Goal: Entertainment & Leisure: Browse casually

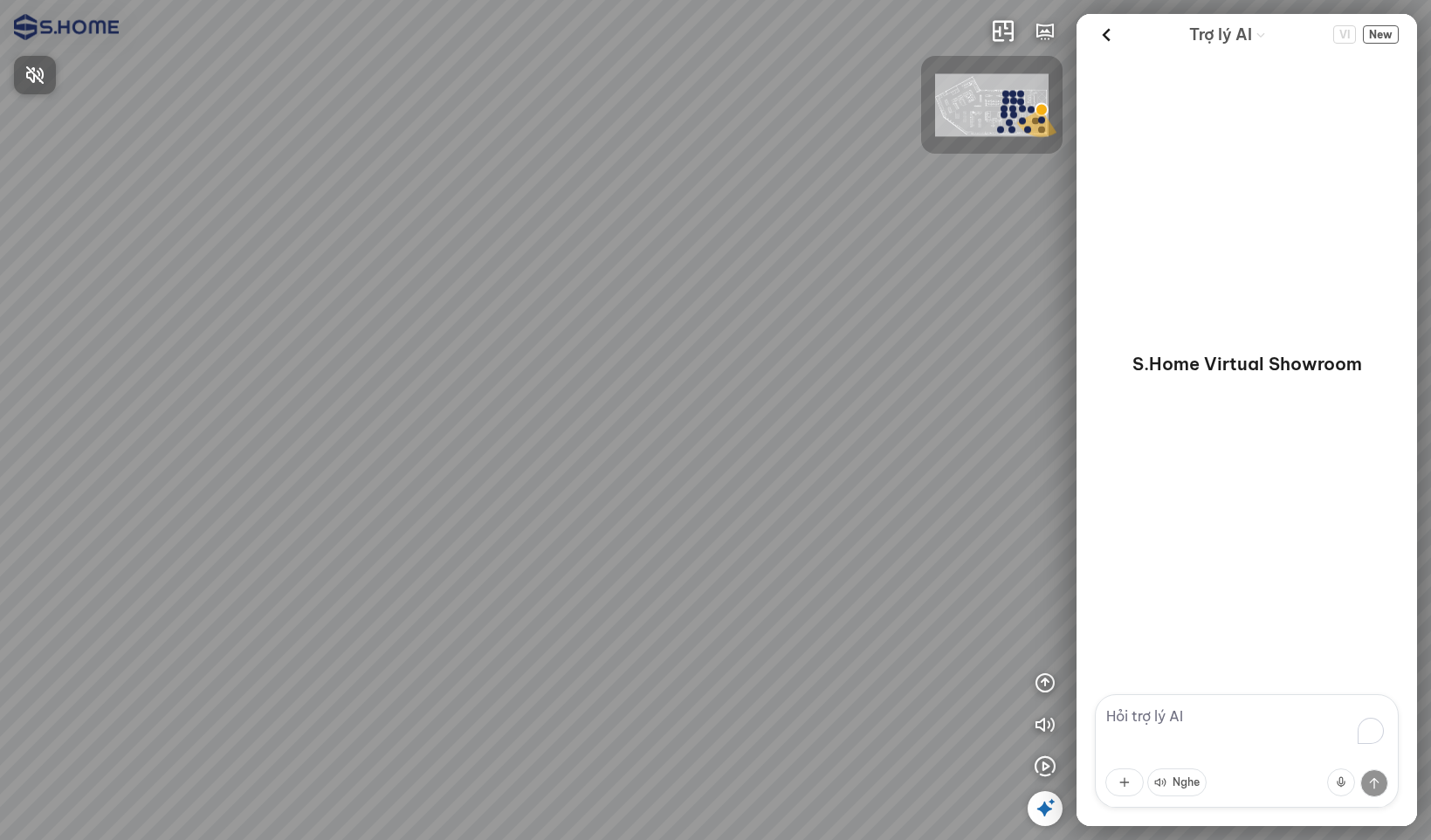
drag, startPoint x: 556, startPoint y: 351, endPoint x: 384, endPoint y: 384, distance: 175.1
click at [355, 391] on div at bounding box center [715, 420] width 1431 height 840
drag, startPoint x: 533, startPoint y: 327, endPoint x: 879, endPoint y: 303, distance: 346.8
click at [871, 300] on div at bounding box center [715, 420] width 1431 height 840
drag, startPoint x: 792, startPoint y: 324, endPoint x: 566, endPoint y: 325, distance: 226.0
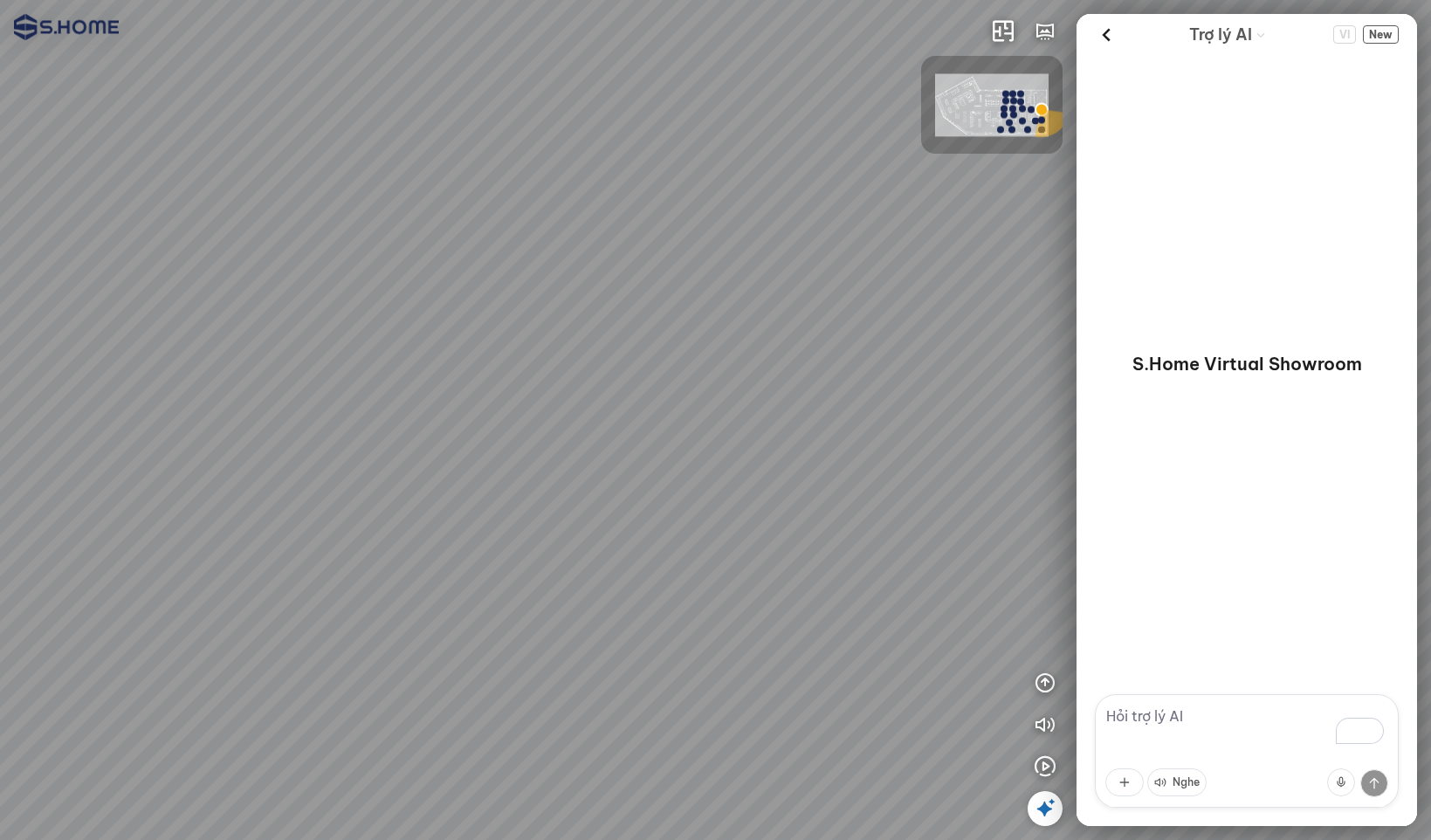
click at [578, 328] on div at bounding box center [715, 420] width 1431 height 840
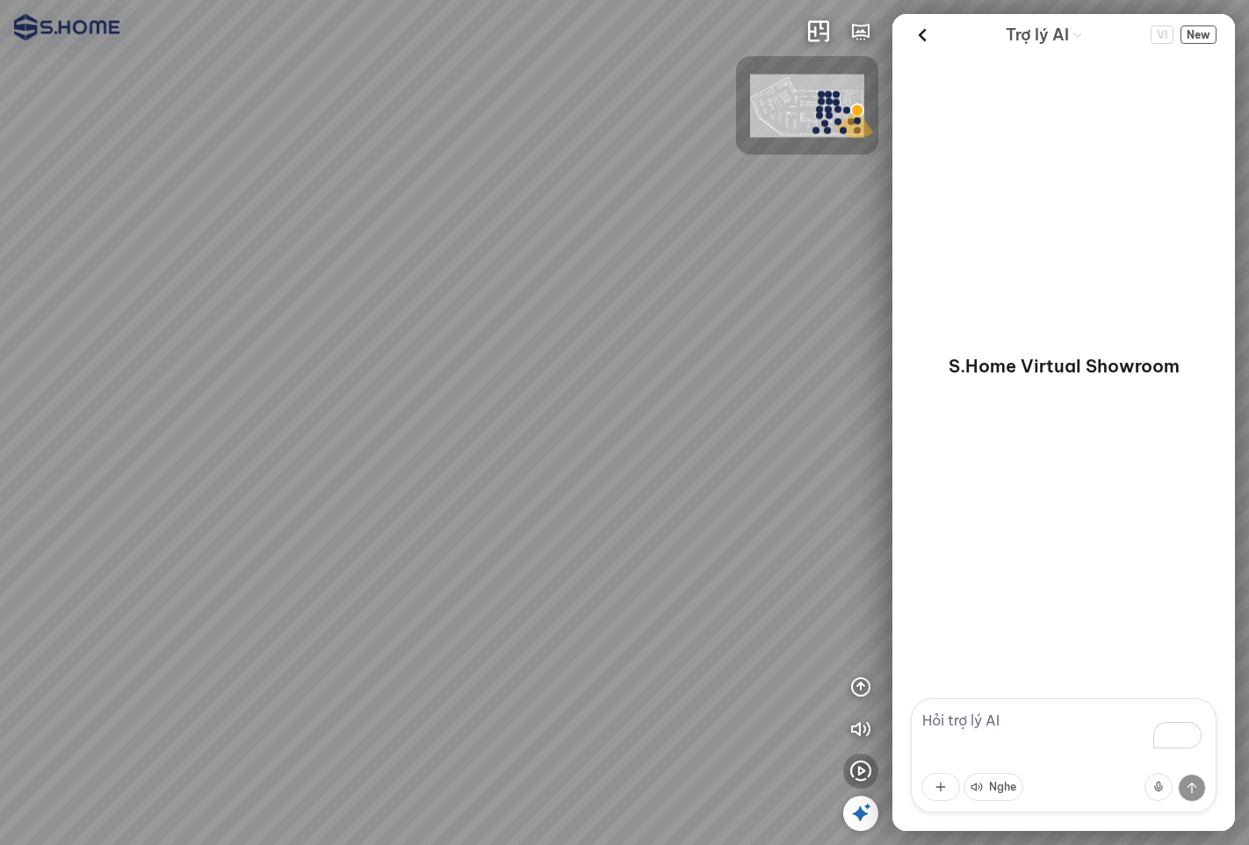
click at [865, 770] on icon "button" at bounding box center [860, 771] width 21 height 21
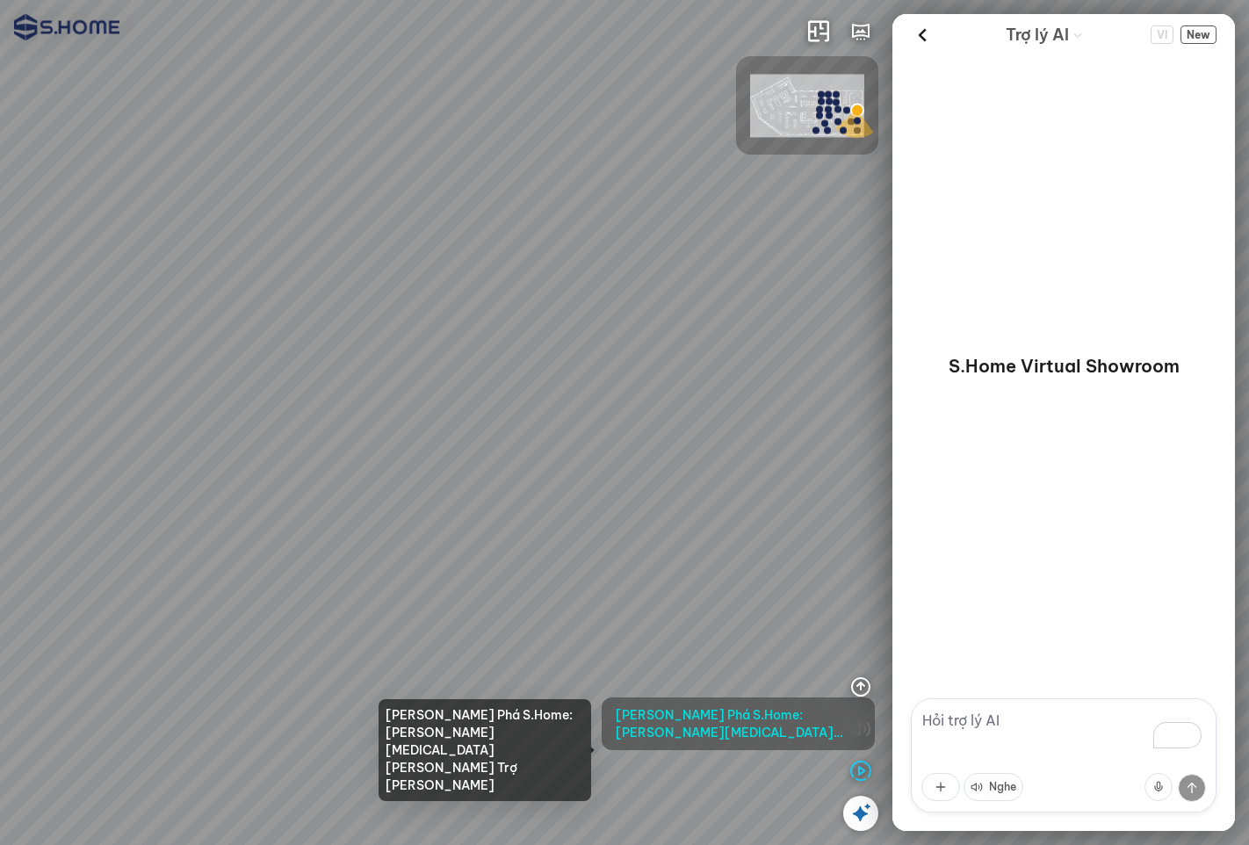
click at [783, 725] on span "[PERSON_NAME] Phá S.Home: [PERSON_NAME][MEDICAL_DATA] [PERSON_NAME] Trợ [PERSON…" at bounding box center [738, 723] width 245 height 35
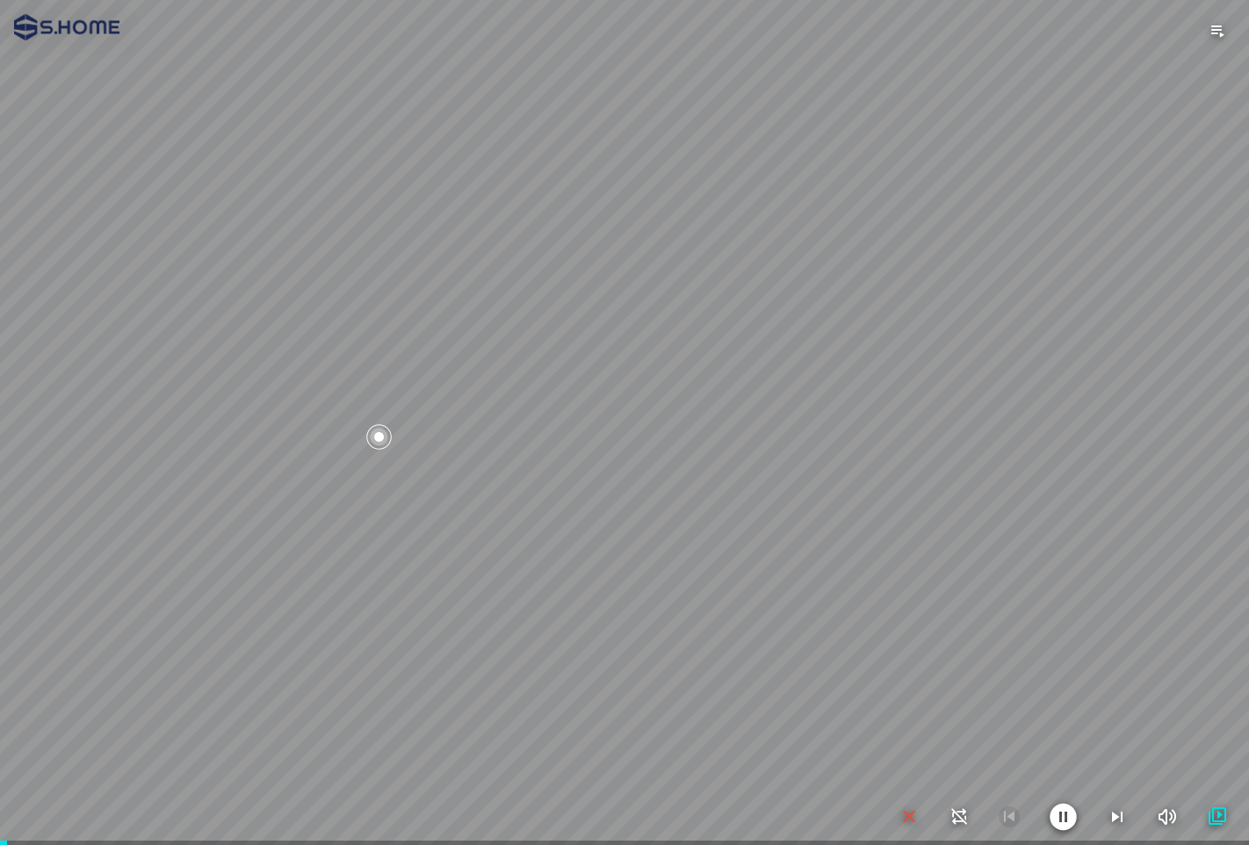
click at [920, 695] on div at bounding box center [624, 422] width 1249 height 845
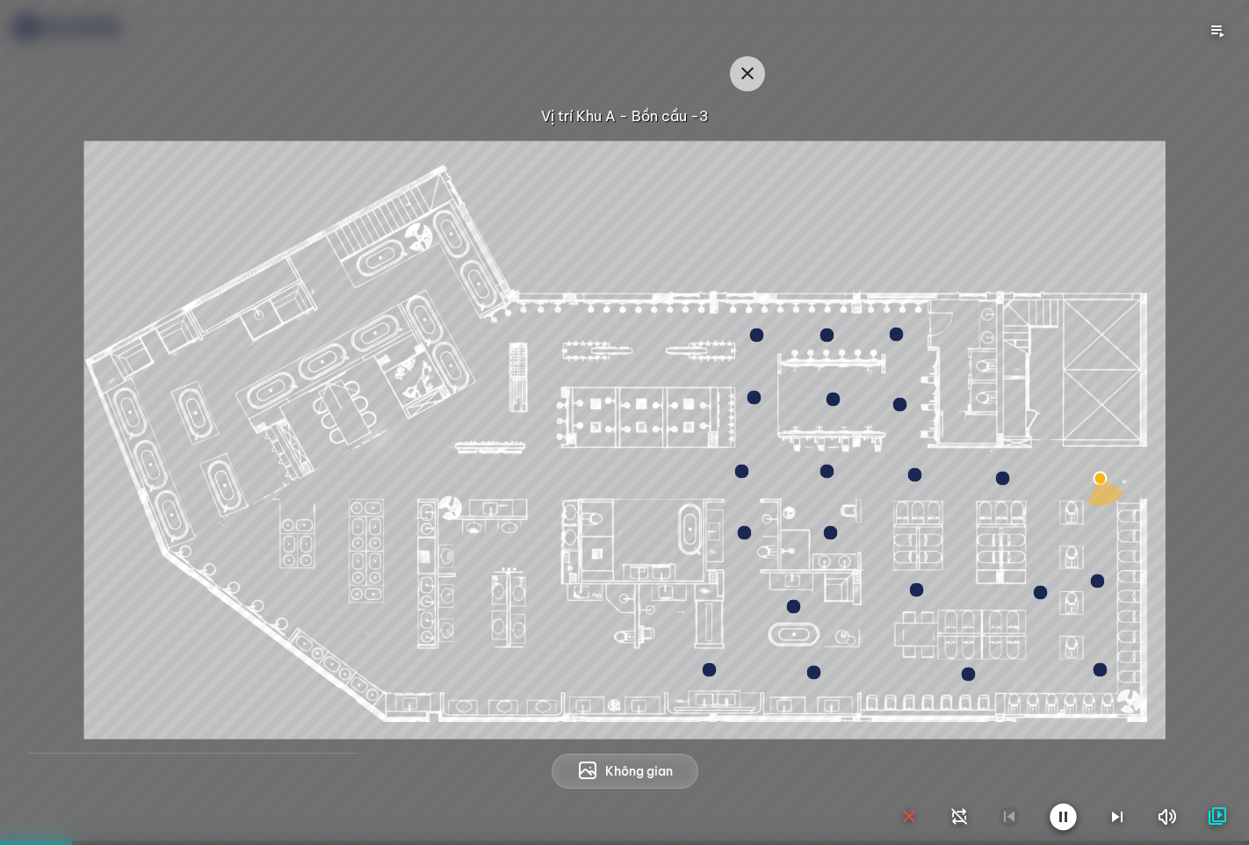
click at [750, 71] on div at bounding box center [624, 422] width 1249 height 845
click at [747, 80] on div at bounding box center [624, 422] width 1249 height 845
click at [903, 815] on icon "button" at bounding box center [908, 816] width 21 height 21
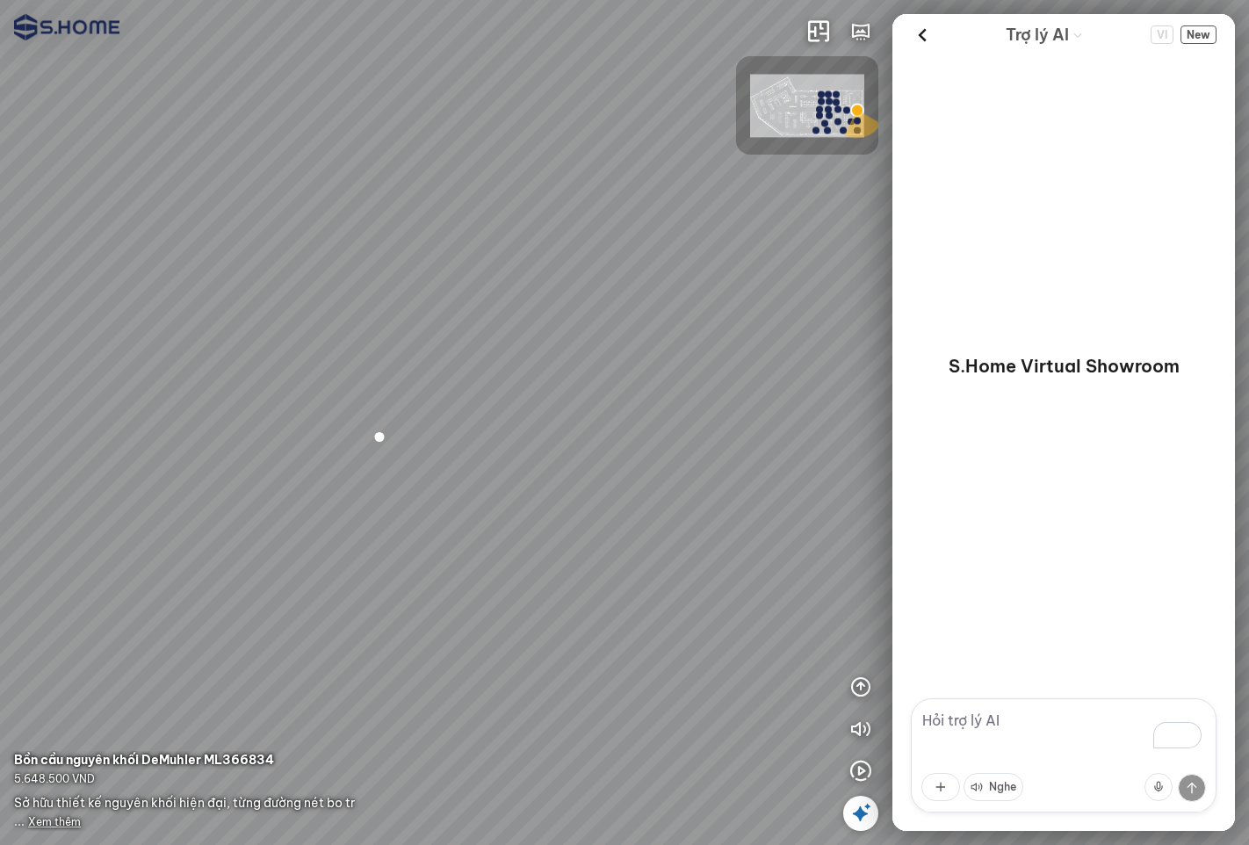
click at [778, 102] on img at bounding box center [807, 106] width 114 height 63
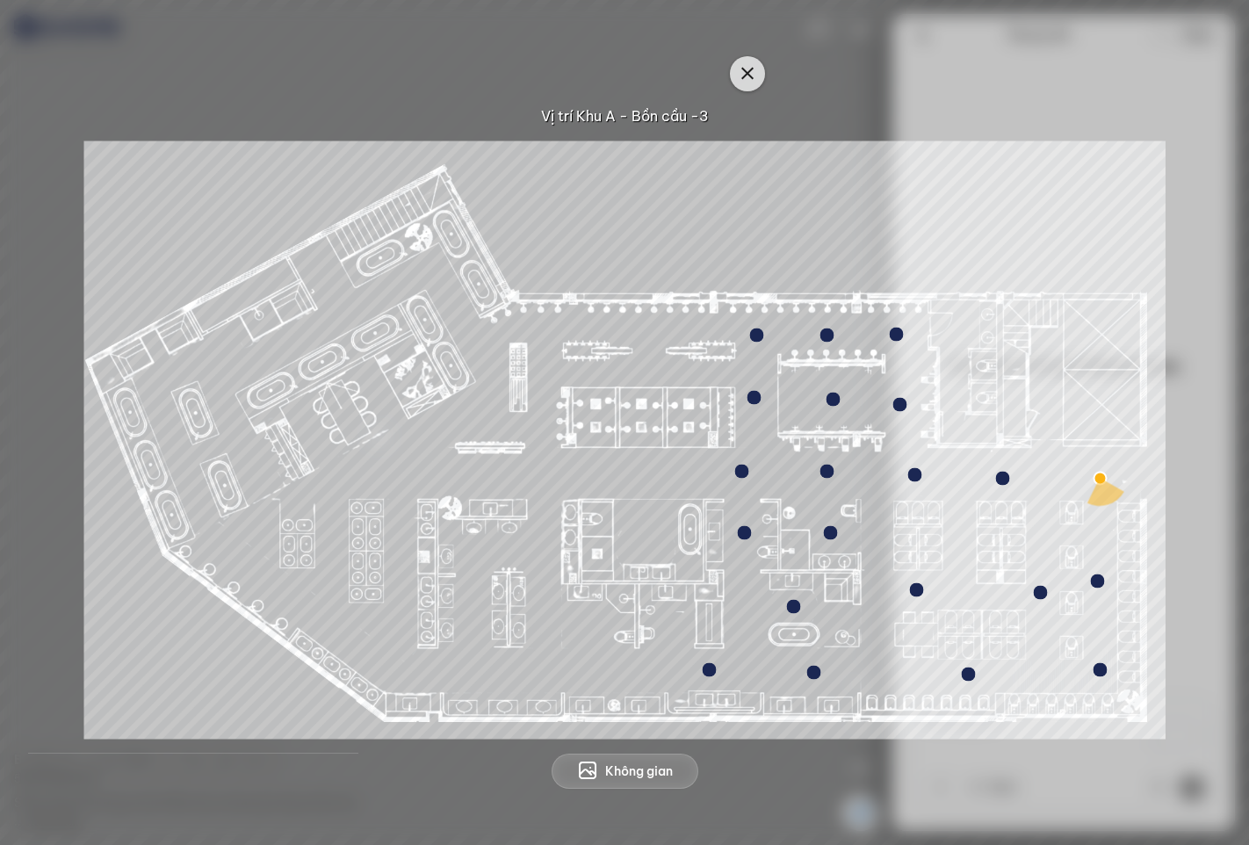
click at [740, 72] on icon "button" at bounding box center [747, 73] width 21 height 21
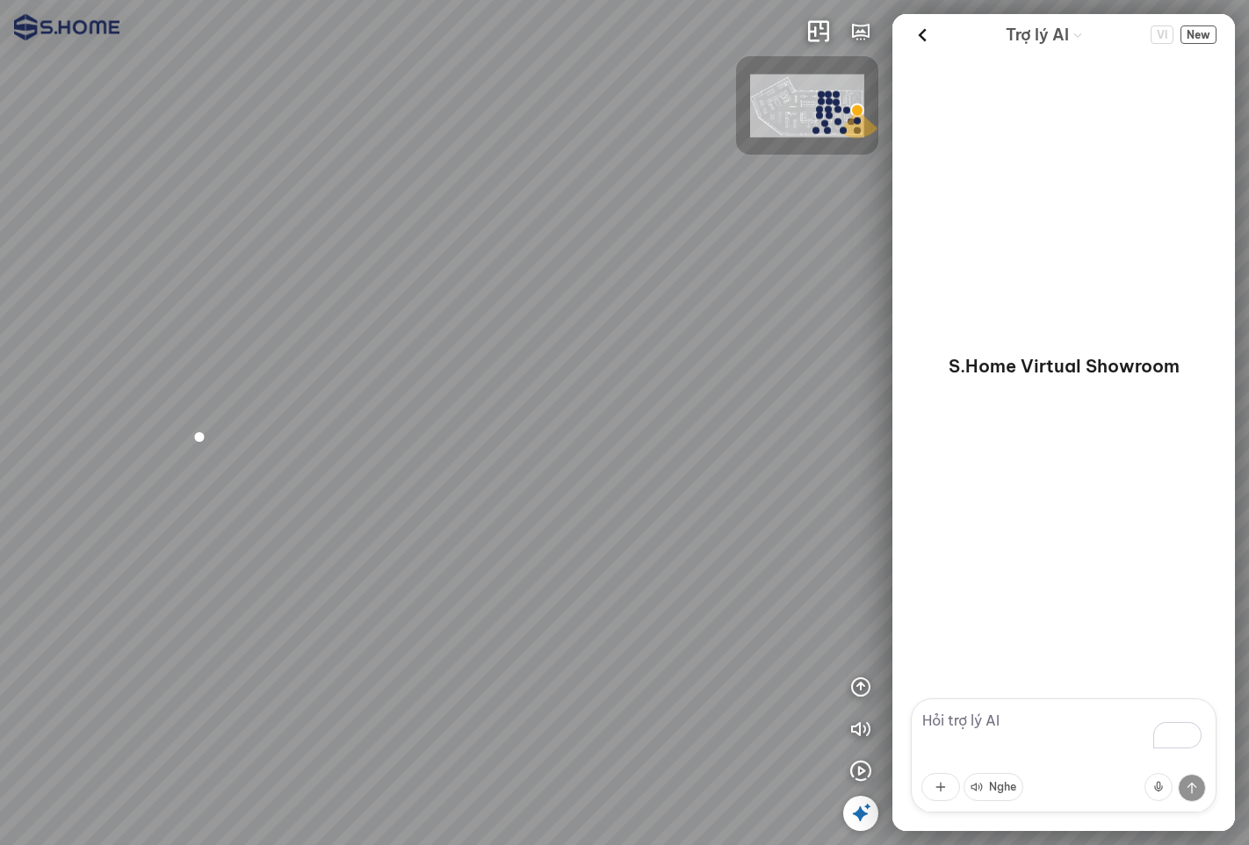
drag, startPoint x: 578, startPoint y: 232, endPoint x: 540, endPoint y: 230, distance: 37.8
click at [540, 230] on div at bounding box center [624, 422] width 1249 height 845
click at [301, 216] on div at bounding box center [624, 422] width 1249 height 845
drag, startPoint x: 430, startPoint y: 201, endPoint x: 683, endPoint y: 222, distance: 253.8
click at [519, 211] on div at bounding box center [624, 422] width 1249 height 845
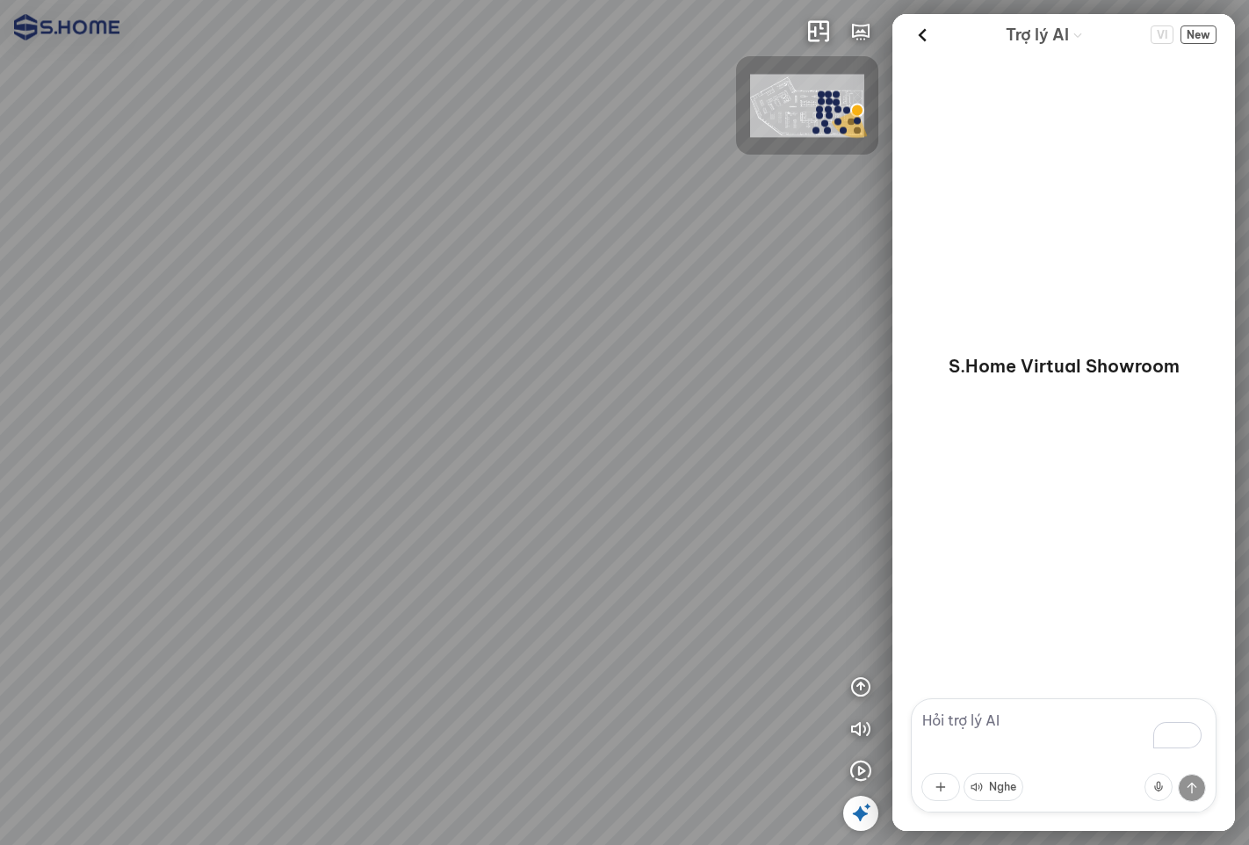
drag, startPoint x: 526, startPoint y: 224, endPoint x: 479, endPoint y: 181, distance: 64.0
click at [479, 181] on div at bounding box center [624, 422] width 1249 height 845
drag, startPoint x: 532, startPoint y: 264, endPoint x: 409, endPoint y: 191, distance: 143.4
click at [411, 189] on div at bounding box center [624, 422] width 1249 height 845
drag, startPoint x: 561, startPoint y: 278, endPoint x: 856, endPoint y: 310, distance: 296.8
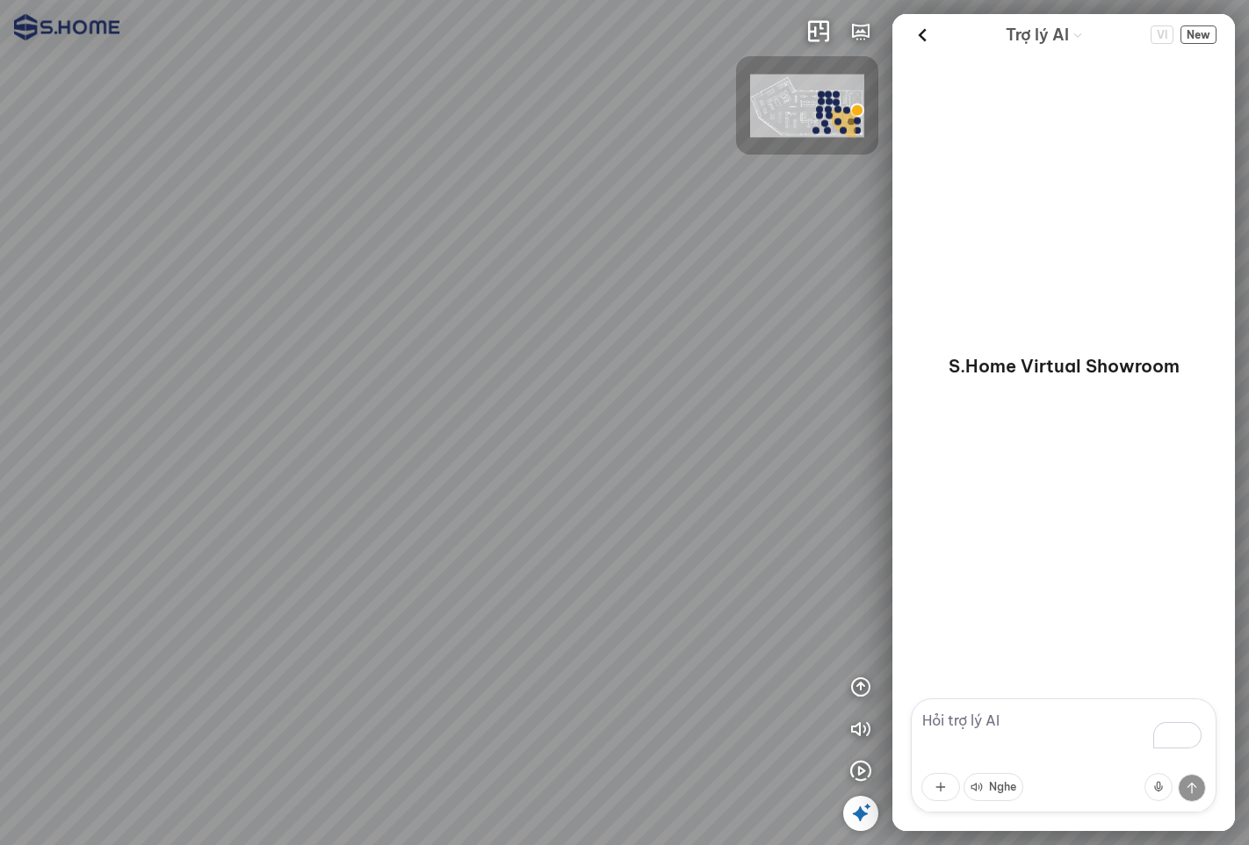
click at [839, 297] on div at bounding box center [624, 422] width 1249 height 845
drag, startPoint x: 522, startPoint y: 260, endPoint x: 781, endPoint y: 238, distance: 260.0
click at [743, 206] on div at bounding box center [624, 422] width 1249 height 845
drag, startPoint x: 521, startPoint y: 234, endPoint x: 421, endPoint y: 261, distance: 103.8
click at [422, 260] on div at bounding box center [624, 422] width 1249 height 845
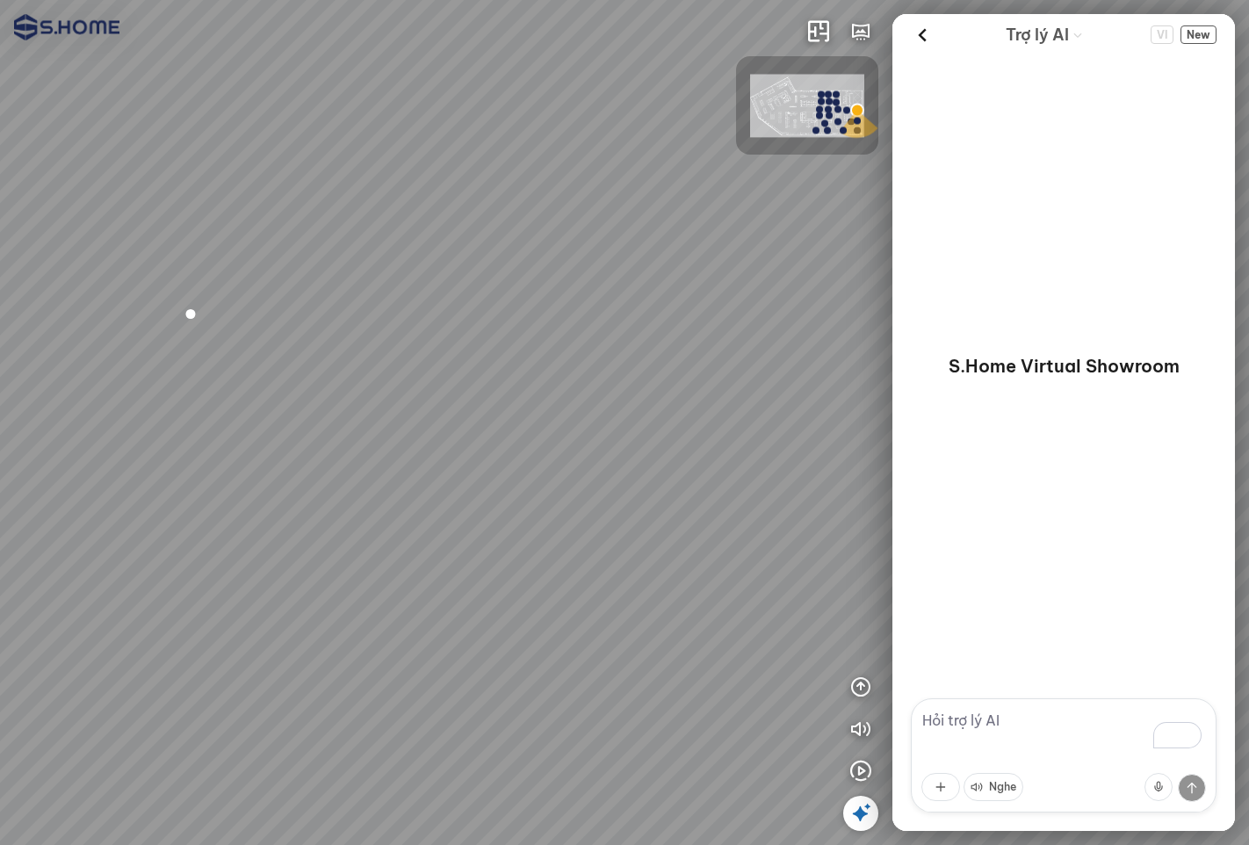
drag, startPoint x: 503, startPoint y: 224, endPoint x: 409, endPoint y: 257, distance: 99.7
click at [387, 268] on div at bounding box center [624, 422] width 1249 height 845
drag, startPoint x: 457, startPoint y: 244, endPoint x: 221, endPoint y: 240, distance: 235.4
click at [221, 240] on div at bounding box center [624, 422] width 1249 height 845
